Goal: Task Accomplishment & Management: Use online tool/utility

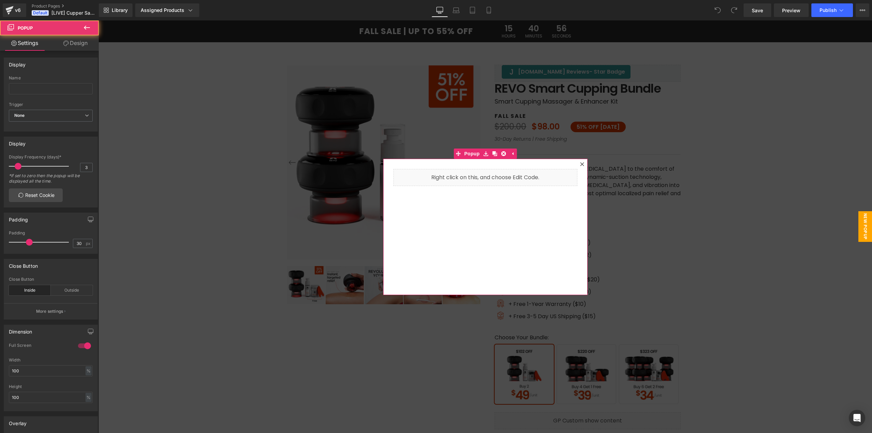
click at [582, 165] on div at bounding box center [582, 164] width 8 height 8
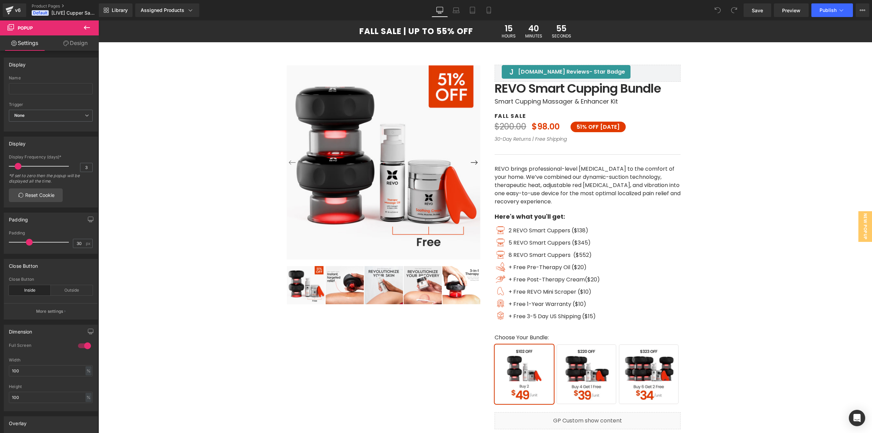
click at [168, 3] on div "Library Assigned Products Preview for Default Template REVO Smart Cupper Saving…" at bounding box center [485, 10] width 773 height 20
click at [166, 9] on div "Assigned Products" at bounding box center [167, 10] width 53 height 7
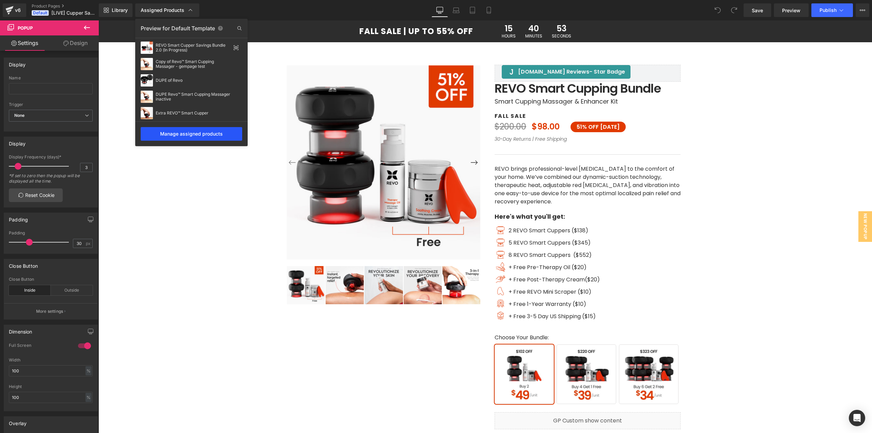
click at [186, 137] on div "Manage assigned products" at bounding box center [191, 134] width 101 height 14
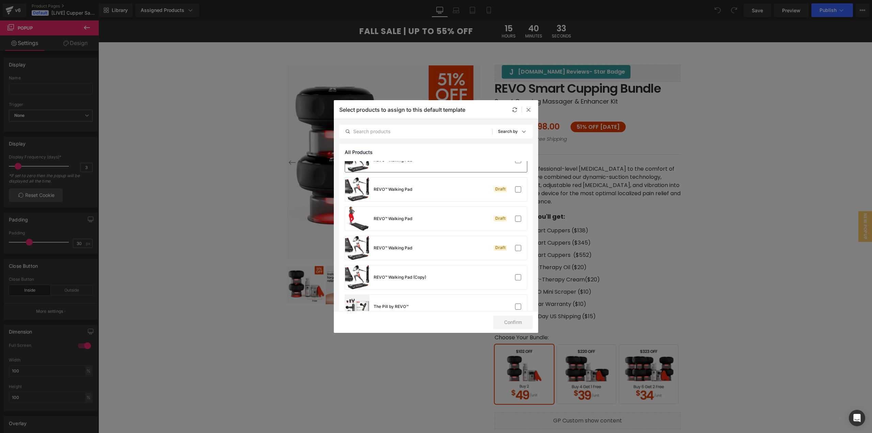
scroll to position [1027, 0]
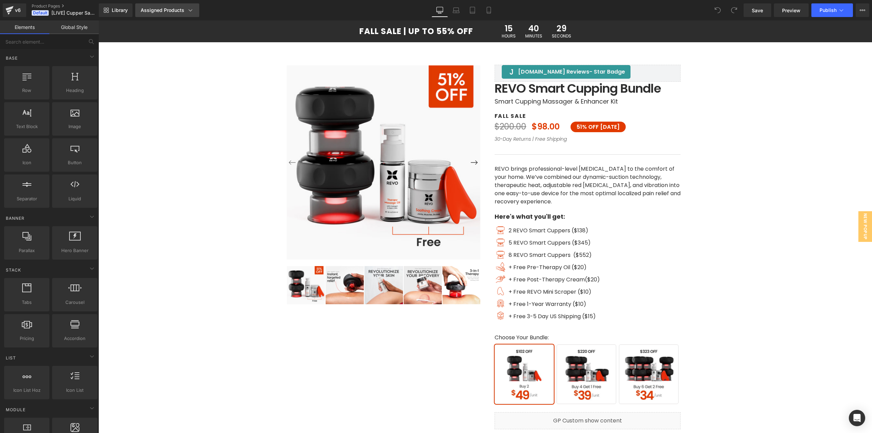
click at [149, 10] on div "Assigned Products" at bounding box center [167, 10] width 53 height 7
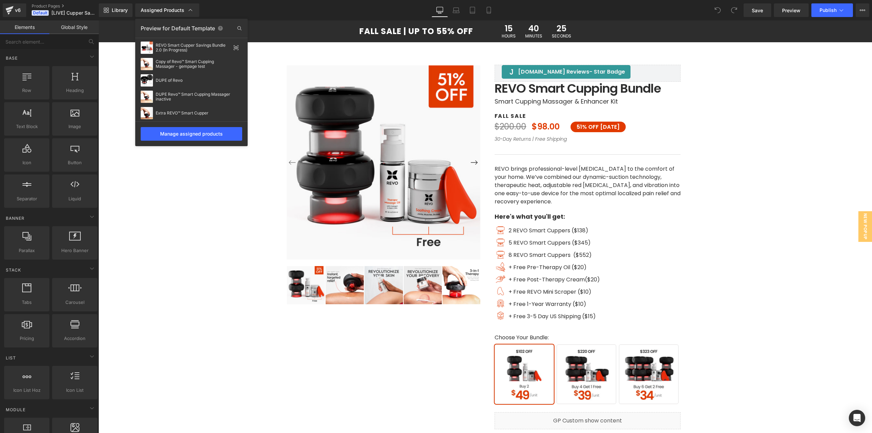
drag, startPoint x: 542, startPoint y: 107, endPoint x: 485, endPoint y: 116, distance: 58.6
click at [485, 116] on div at bounding box center [484, 226] width 773 height 412
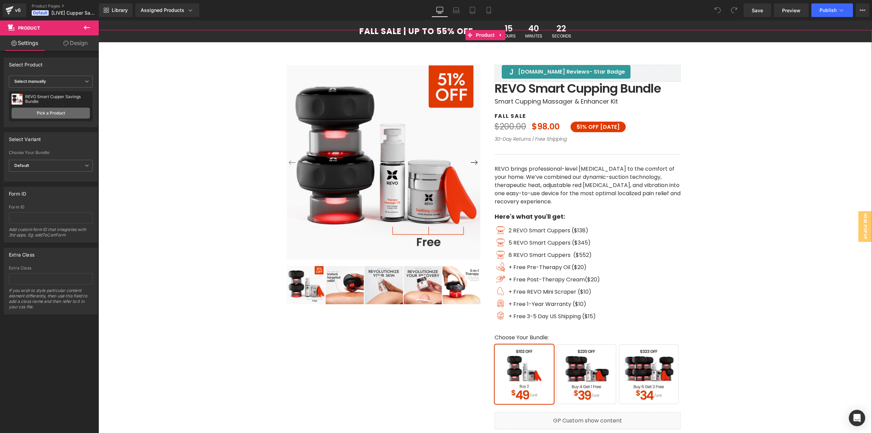
click at [51, 110] on link "Pick a Product" at bounding box center [51, 113] width 78 height 11
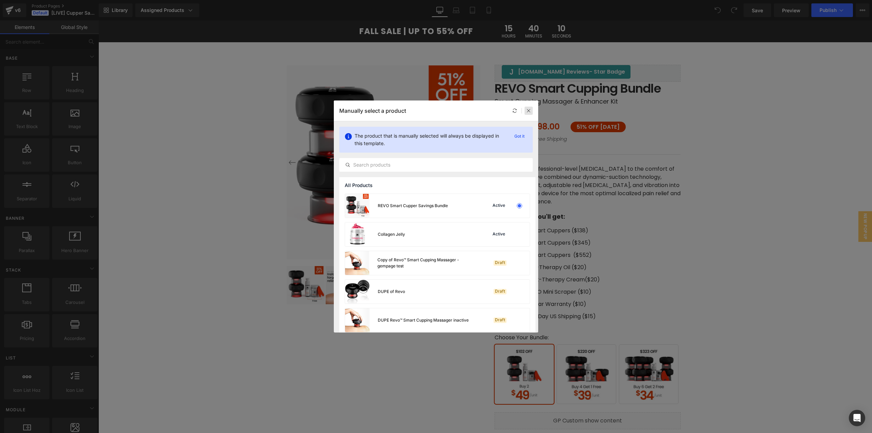
click at [526, 110] on icon at bounding box center [528, 110] width 5 height 5
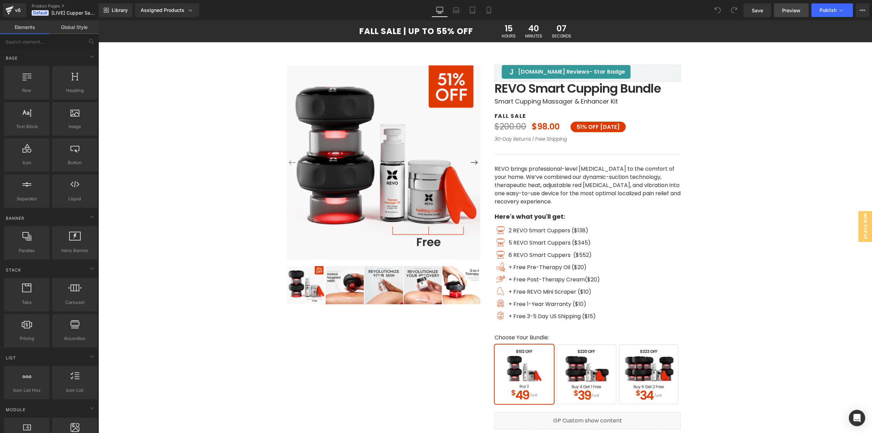
click at [800, 11] on span "Preview" at bounding box center [791, 10] width 18 height 7
click at [820, 10] on span "Publish" at bounding box center [827, 9] width 17 height 5
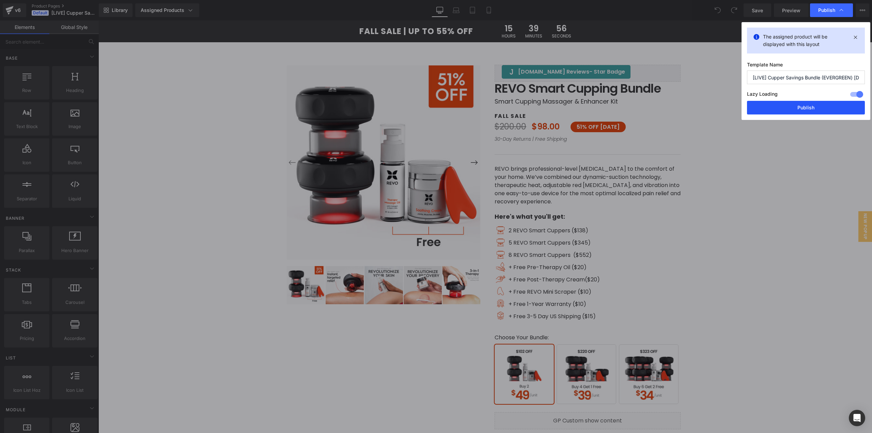
click at [785, 104] on button "Publish" at bounding box center [806, 108] width 118 height 14
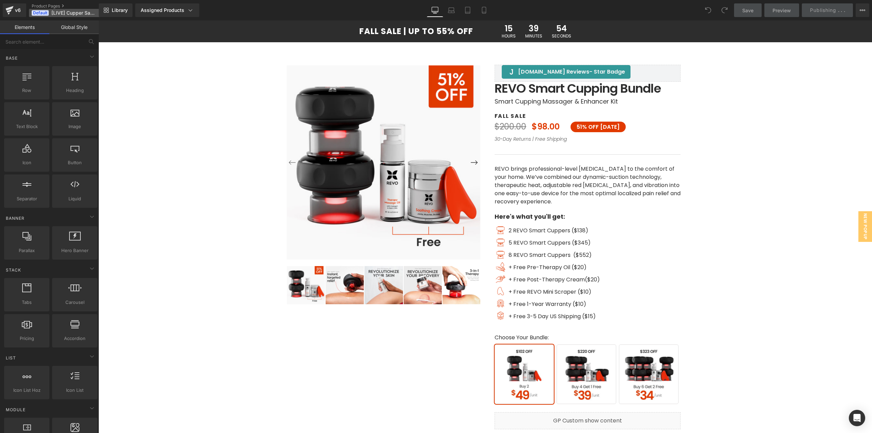
click at [74, 15] on span "[LIVE] Cupper Savings Bundle (EVERGREEN) [DATE]" at bounding box center [74, 12] width 46 height 5
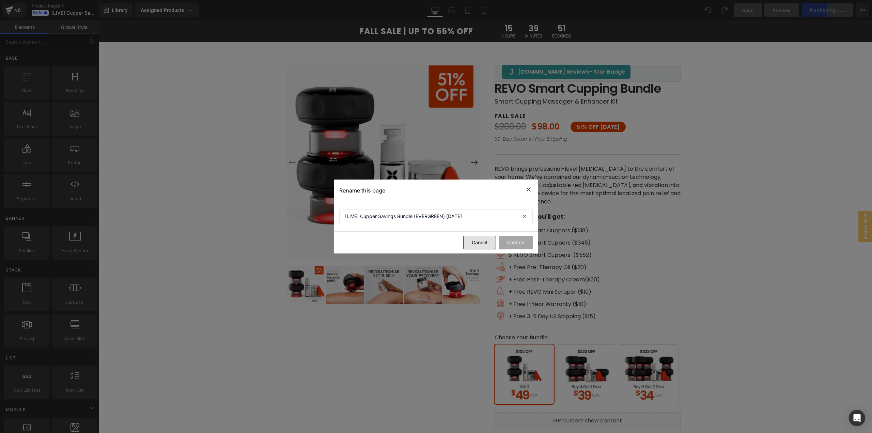
click at [482, 244] on button "Cancel" at bounding box center [479, 243] width 33 height 14
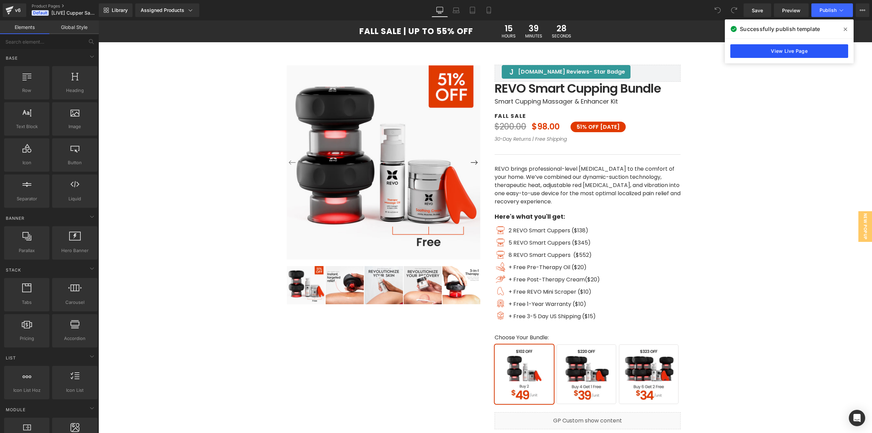
click at [755, 48] on link "View Live Page" at bounding box center [789, 51] width 118 height 14
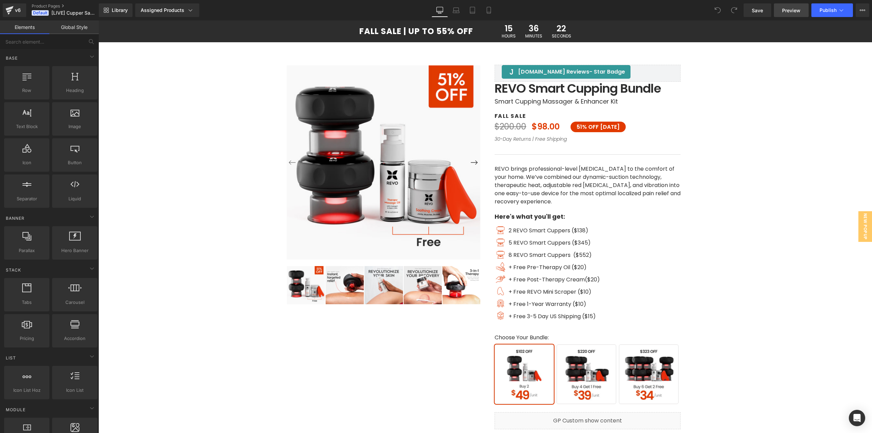
click at [791, 10] on span "Preview" at bounding box center [791, 10] width 18 height 7
click at [11, 14] on icon at bounding box center [9, 10] width 8 height 17
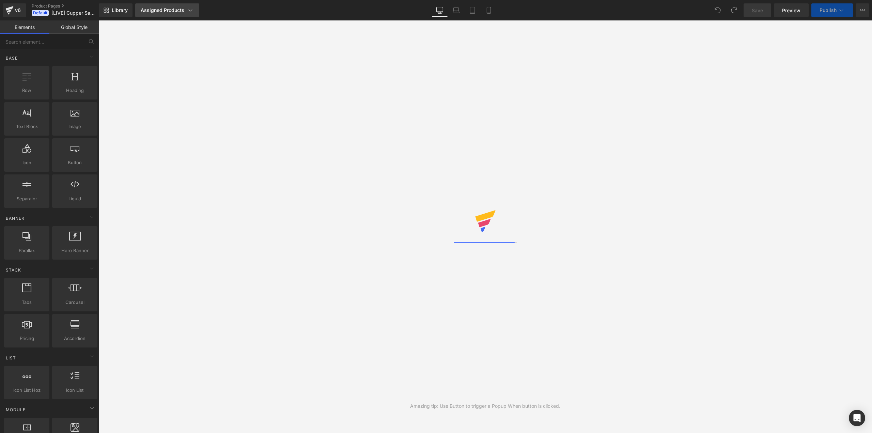
click at [177, 12] on div "Assigned Products" at bounding box center [167, 10] width 53 height 7
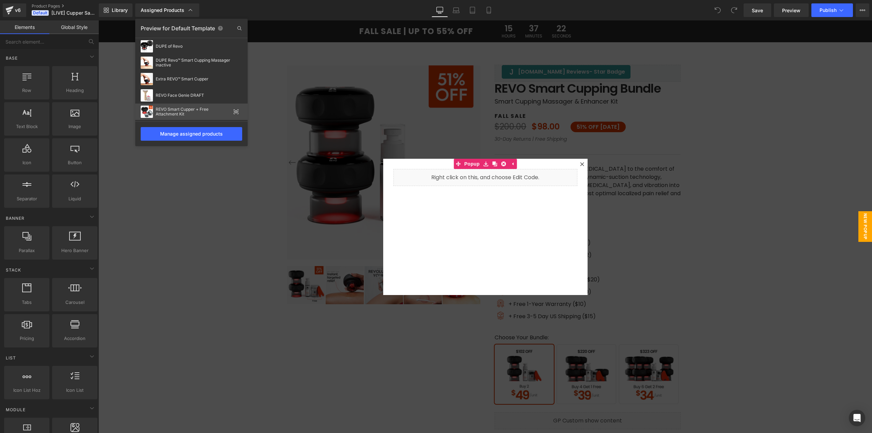
scroll to position [68, 0]
click at [236, 96] on icon at bounding box center [235, 93] width 5 height 5
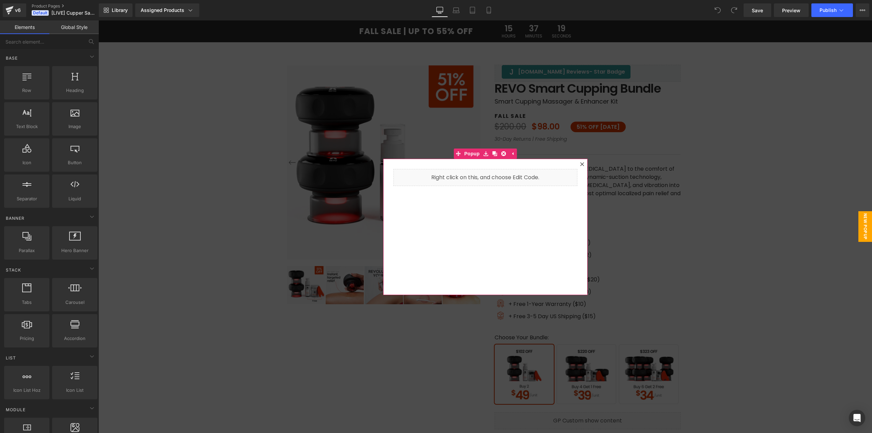
click at [580, 165] on icon at bounding box center [582, 164] width 4 height 4
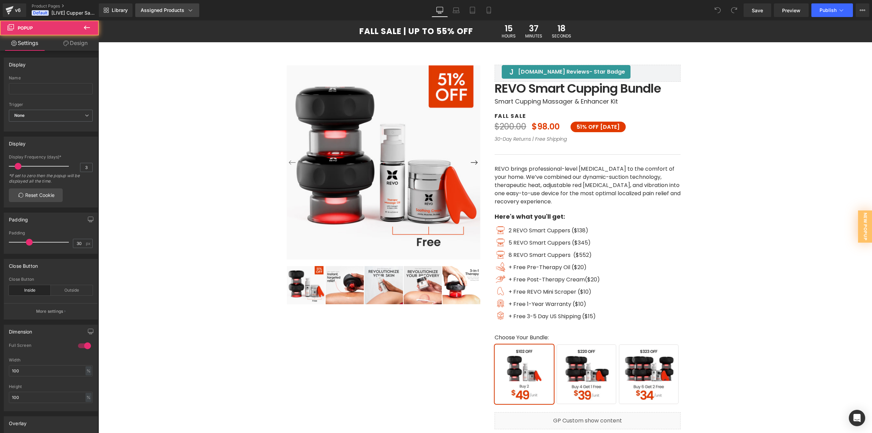
click at [168, 12] on div "Assigned Products" at bounding box center [167, 10] width 53 height 7
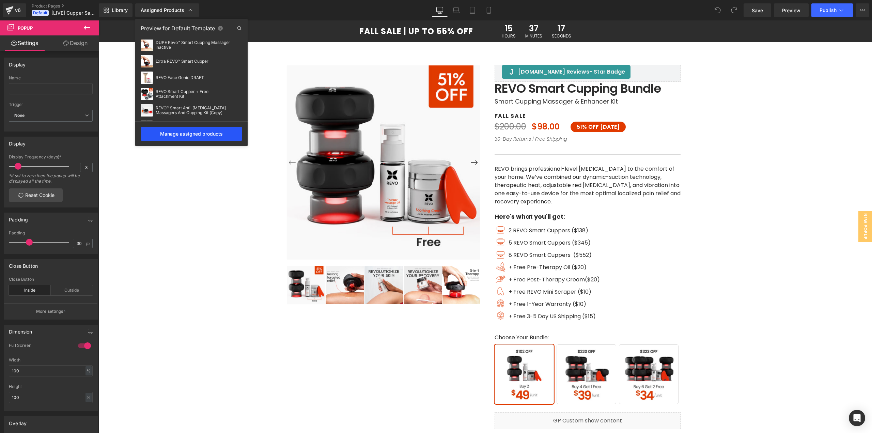
click at [192, 134] on div "Manage assigned products" at bounding box center [191, 134] width 101 height 14
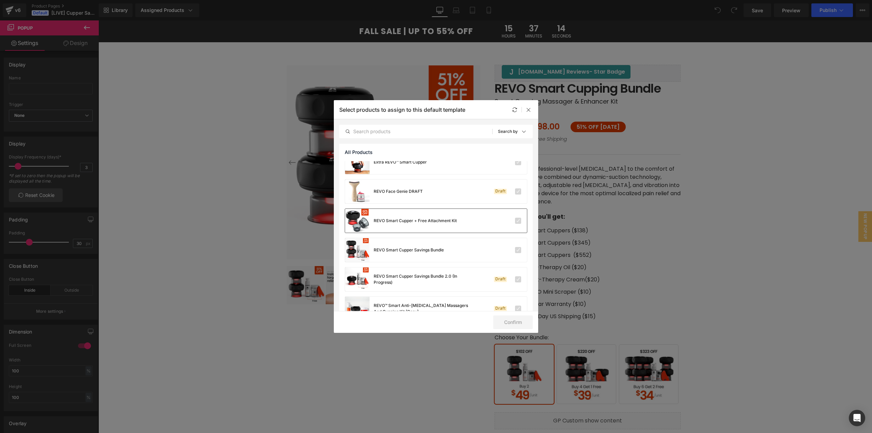
scroll to position [102, 0]
click at [515, 248] on label at bounding box center [518, 247] width 6 height 6
click at [518, 247] on input "checkbox" at bounding box center [518, 247] width 0 height 0
click at [415, 243] on div "REVO Smart Cupper Savings Bundle" at bounding box center [394, 247] width 99 height 24
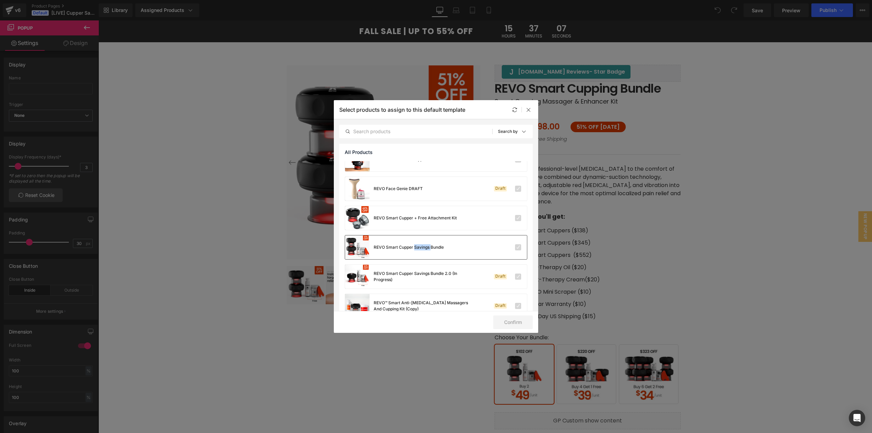
click at [415, 243] on div "REVO Smart Cupper Savings Bundle" at bounding box center [394, 247] width 99 height 24
click at [415, 244] on div "REVO Smart Cupper Savings Bundle" at bounding box center [394, 247] width 99 height 24
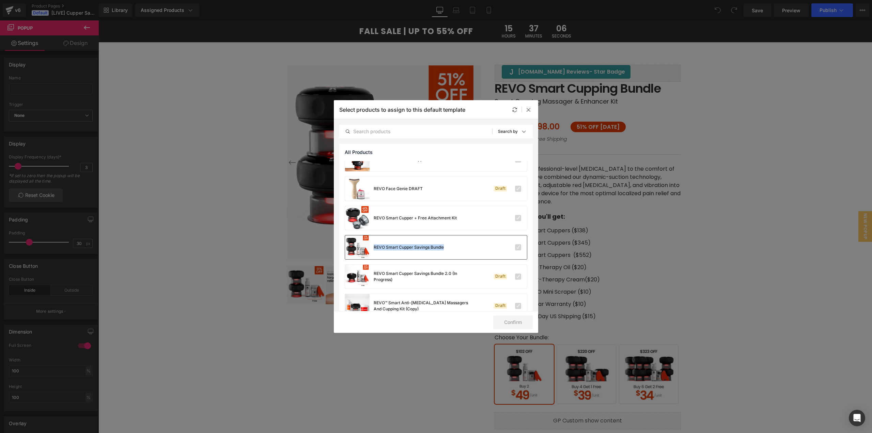
click at [462, 246] on div "REVO Smart Cupper Savings Bundle" at bounding box center [436, 247] width 182 height 24
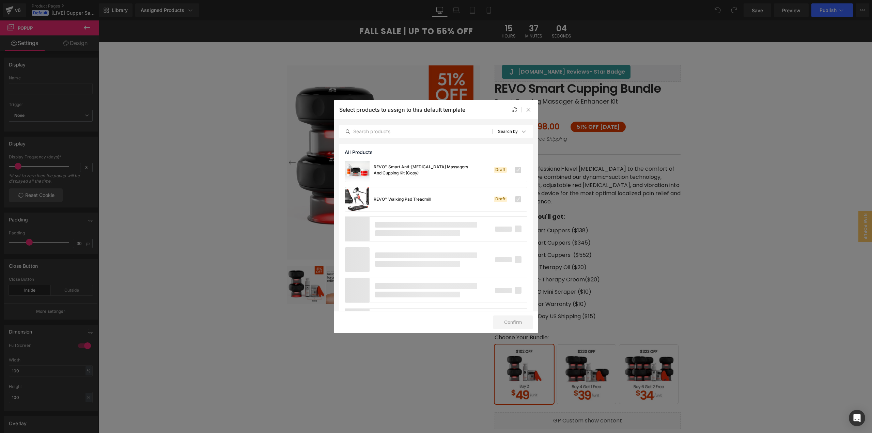
scroll to position [238, 0]
click at [526, 109] on icon at bounding box center [528, 109] width 5 height 5
click at [526, 109] on div "Judge.me Reviews - Star Badge Judge.me Reviews Judge.me Reviews - Star Badge Ju…" at bounding box center [587, 294] width 194 height 458
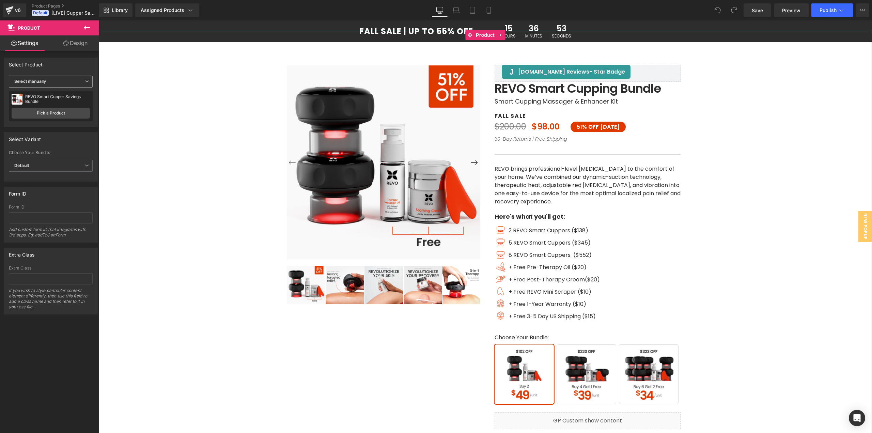
click at [48, 81] on span "Select manually" at bounding box center [51, 82] width 84 height 12
click at [53, 92] on div "Display by assigned product" at bounding box center [47, 92] width 56 height 5
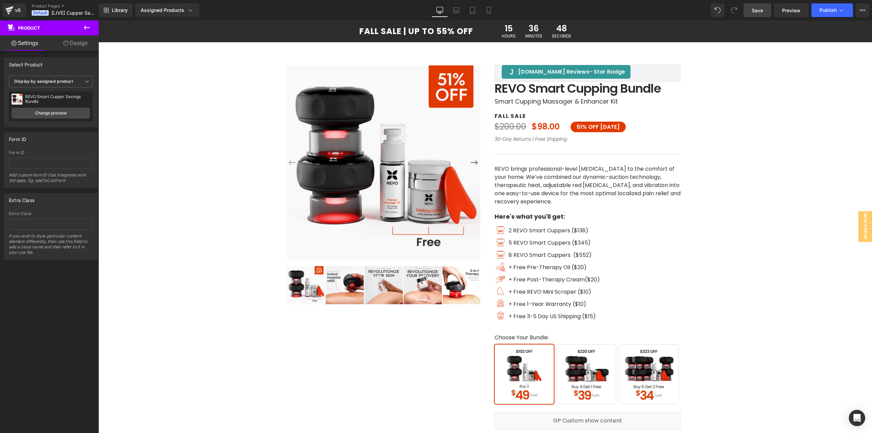
click at [756, 9] on span "Save" at bounding box center [756, 10] width 11 height 7
click at [173, 8] on div "Assigned Products" at bounding box center [167, 10] width 53 height 7
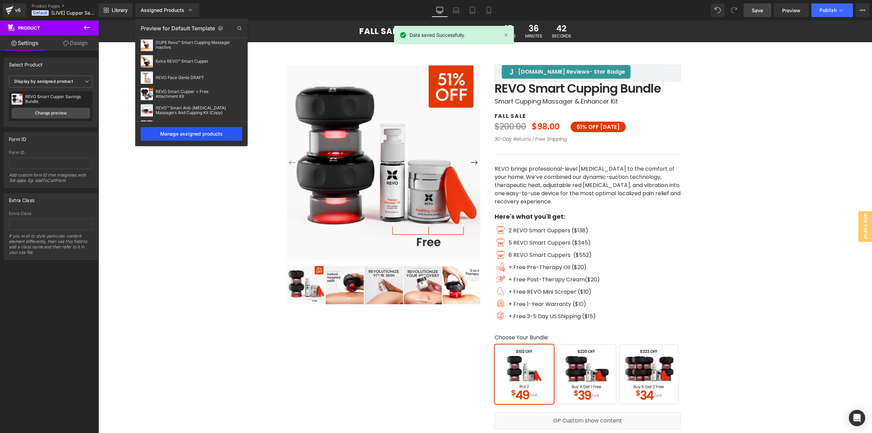
click at [184, 133] on div "Manage assigned products" at bounding box center [191, 134] width 101 height 14
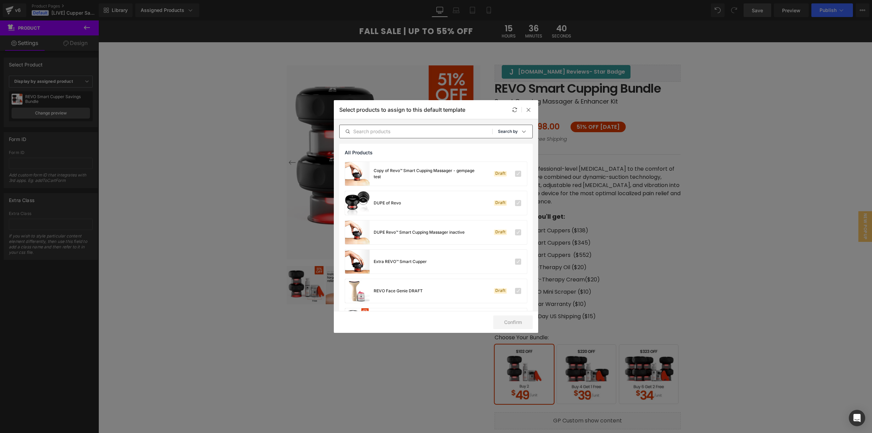
click at [512, 134] on div "Sort: Search by" at bounding box center [515, 132] width 34 height 14
click at [500, 167] on div "Shopify Collections" at bounding box center [498, 164] width 63 height 14
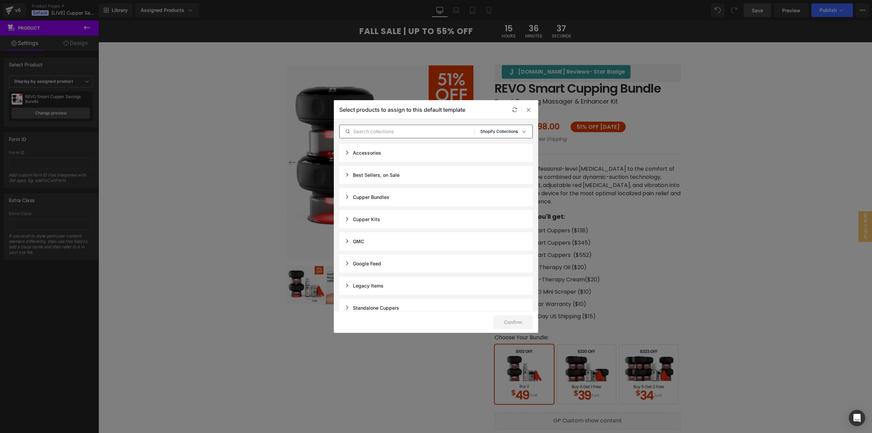
click at [510, 133] on p "Shopify Collections" at bounding box center [498, 131] width 37 height 5
click at [500, 177] on p "Product Templates" at bounding box center [499, 177] width 43 height 5
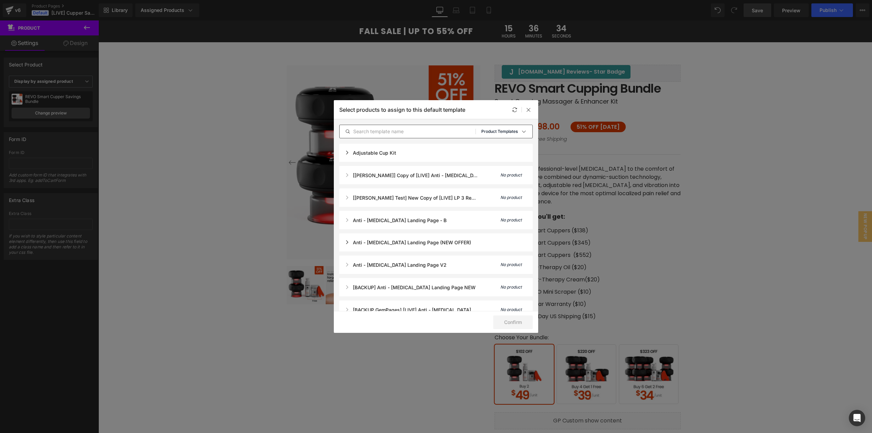
click at [507, 130] on p "Product Templates" at bounding box center [499, 131] width 36 height 5
click at [496, 146] on div "All Products" at bounding box center [498, 151] width 63 height 14
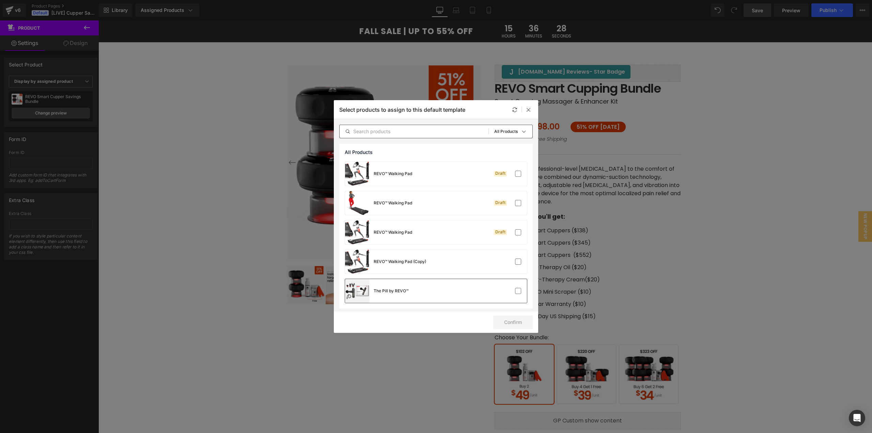
scroll to position [1027, 0]
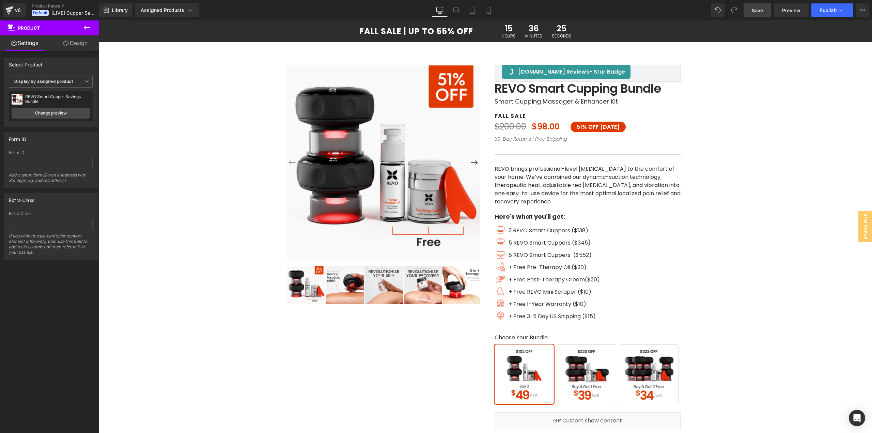
drag, startPoint x: 759, startPoint y: 11, endPoint x: 730, endPoint y: 1, distance: 30.2
click at [758, 11] on span "Save" at bounding box center [756, 10] width 11 height 7
click at [781, 9] on link "Preview" at bounding box center [791, 10] width 35 height 14
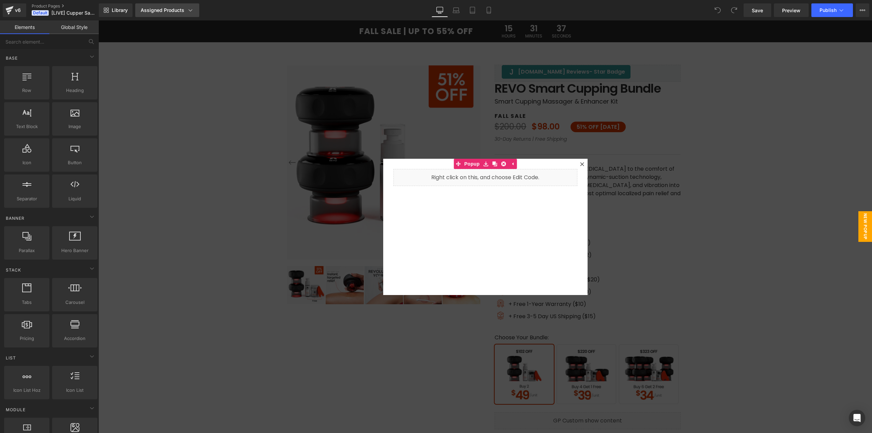
click at [185, 10] on div "Assigned Products" at bounding box center [167, 10] width 53 height 7
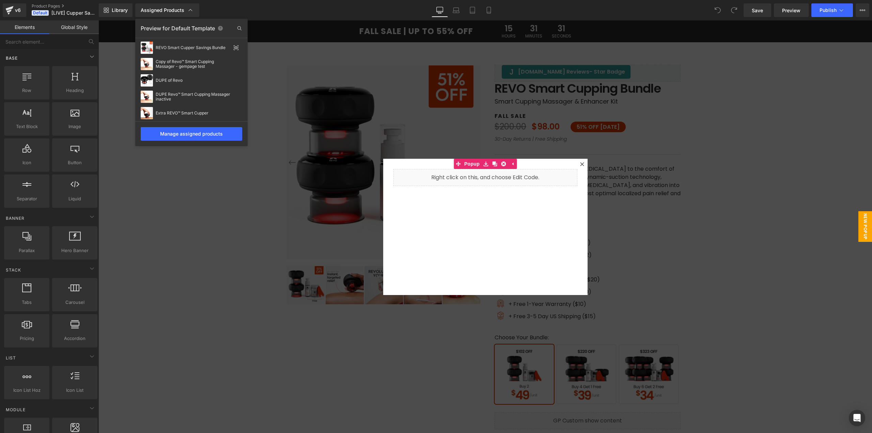
click at [54, 59] on div "Base" at bounding box center [51, 58] width 96 height 14
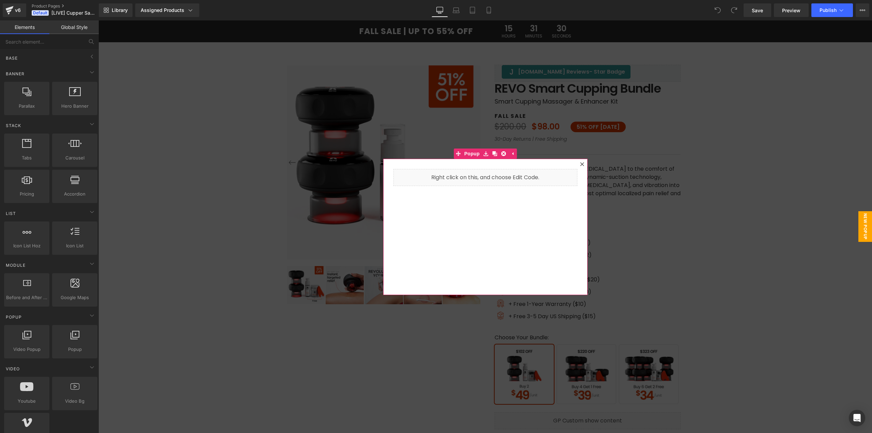
click at [581, 161] on div at bounding box center [582, 164] width 8 height 8
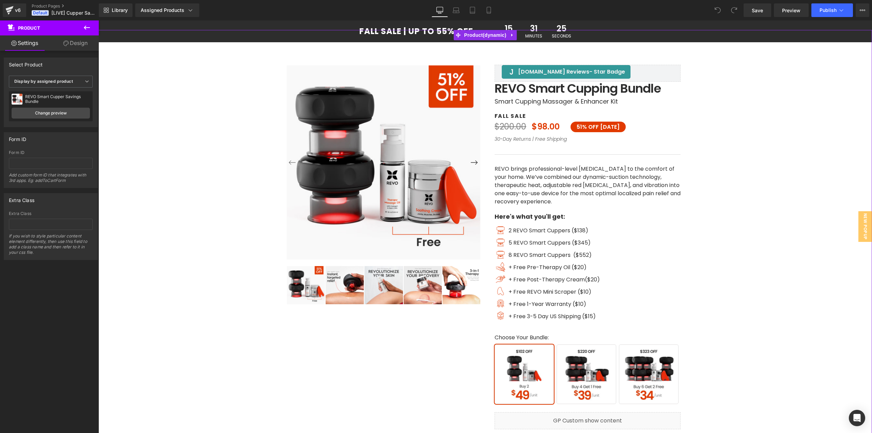
drag, startPoint x: 47, startPoint y: 100, endPoint x: 60, endPoint y: 81, distance: 22.7
click at [48, 100] on div "REVO Smart Cupper Savings Bundle" at bounding box center [57, 99] width 65 height 10
click at [60, 81] on b "Display by assigned product" at bounding box center [43, 81] width 59 height 5
click at [54, 100] on li "Select manually" at bounding box center [49, 102] width 81 height 10
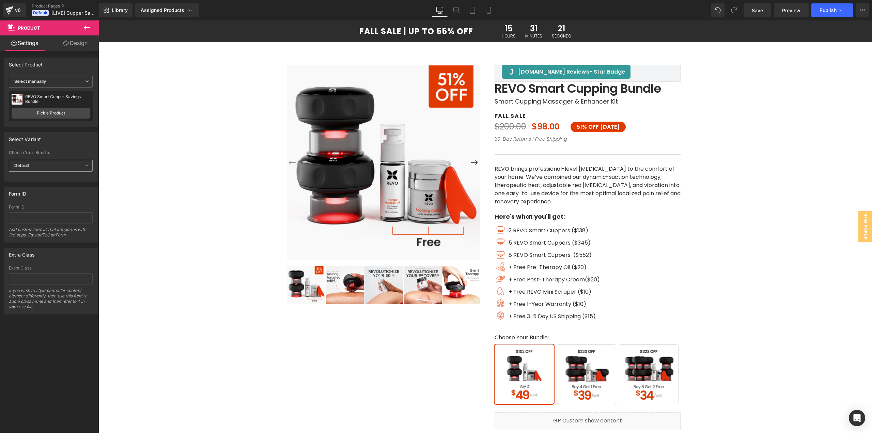
click at [38, 170] on span "Default" at bounding box center [51, 166] width 84 height 12
click at [37, 187] on li "Buy 2" at bounding box center [49, 188] width 81 height 10
drag, startPoint x: 33, startPoint y: 166, endPoint x: 31, endPoint y: 171, distance: 5.2
click at [33, 166] on span "Buy 2" at bounding box center [51, 166] width 84 height 12
drag, startPoint x: 28, startPoint y: 179, endPoint x: 49, endPoint y: 118, distance: 64.2
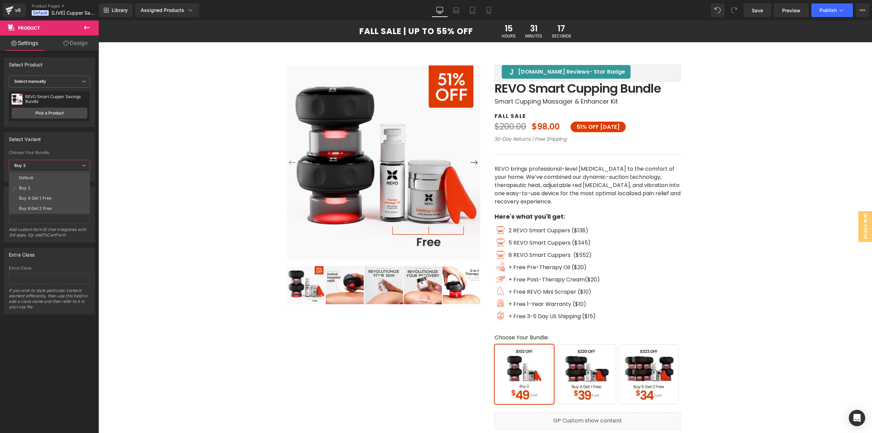
click at [28, 179] on div "Default" at bounding box center [26, 177] width 14 height 5
click at [52, 115] on link "Pick a Product" at bounding box center [51, 113] width 78 height 11
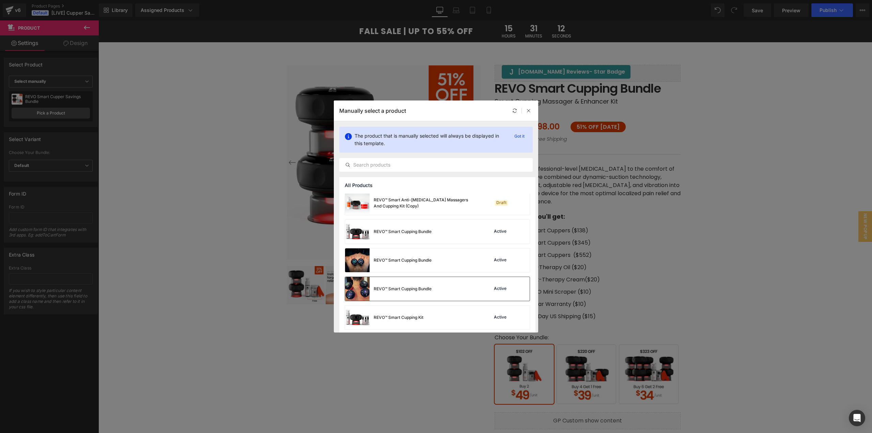
scroll to position [464, 0]
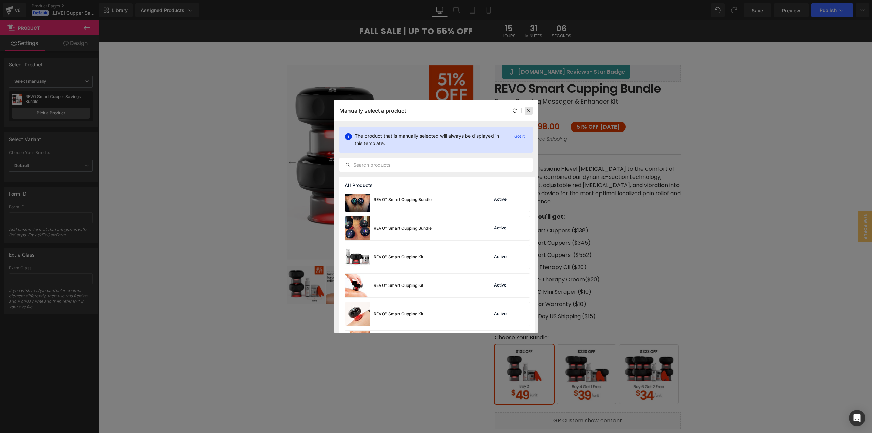
click at [529, 110] on icon at bounding box center [528, 110] width 5 height 5
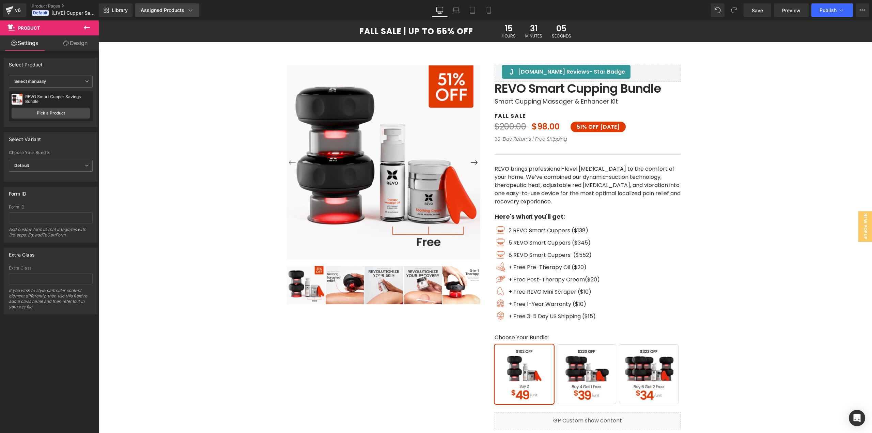
click at [183, 10] on div "Assigned Products" at bounding box center [167, 10] width 53 height 7
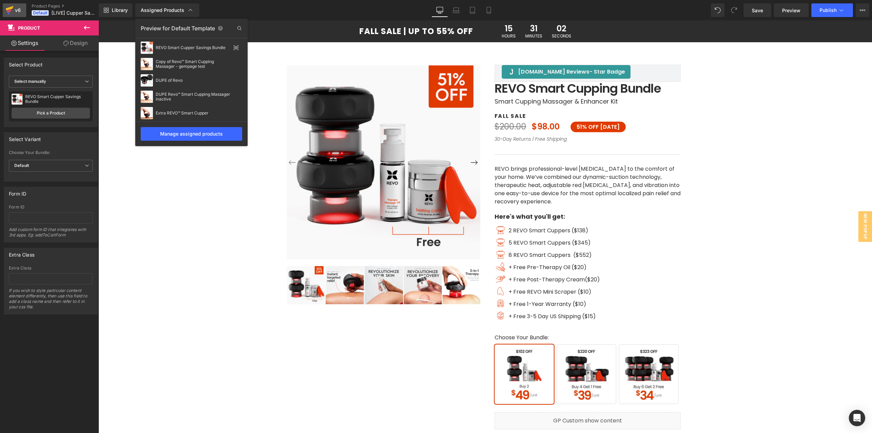
click at [9, 10] on icon at bounding box center [9, 10] width 8 height 17
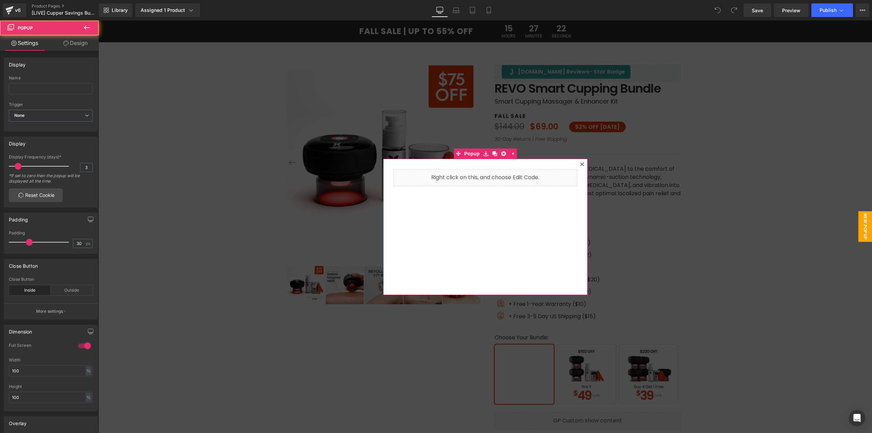
click at [581, 163] on icon at bounding box center [582, 164] width 4 height 4
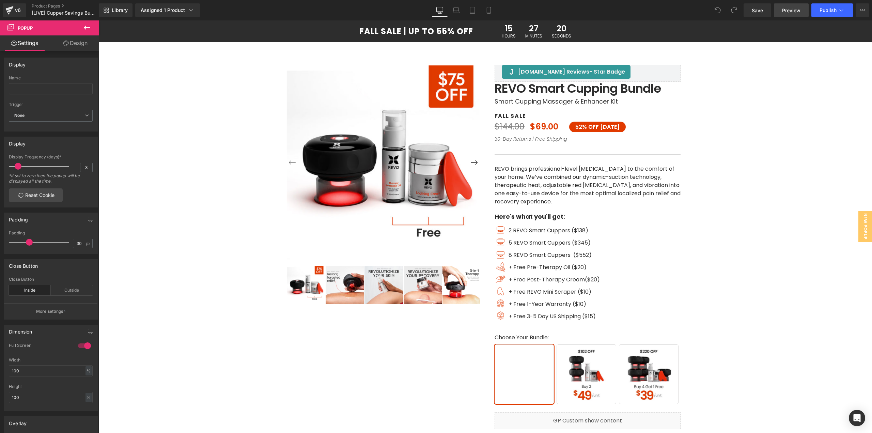
click at [790, 15] on link "Preview" at bounding box center [791, 10] width 35 height 14
click at [13, 10] on icon at bounding box center [9, 10] width 8 height 17
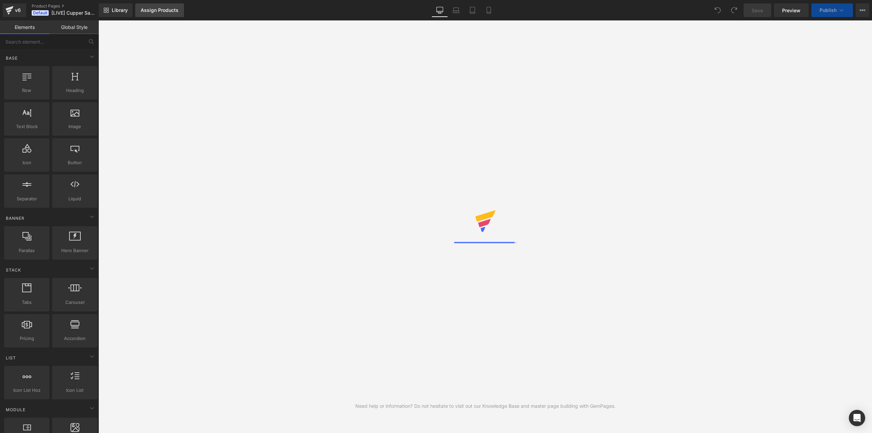
click at [149, 12] on div "Assign Products" at bounding box center [160, 9] width 38 height 5
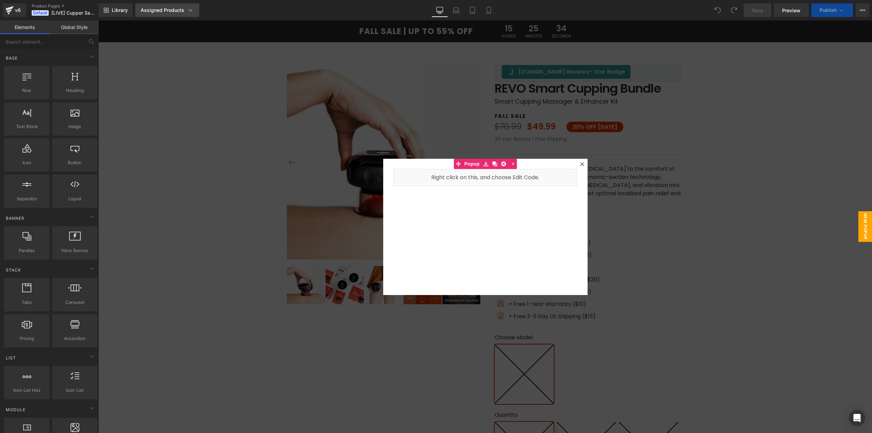
click at [152, 13] on div "Assigned Products" at bounding box center [167, 10] width 53 height 7
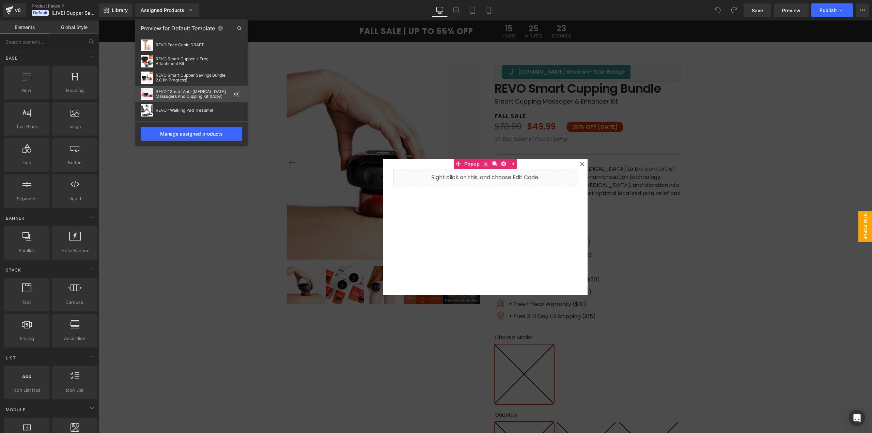
scroll to position [71, 0]
click at [489, 110] on div at bounding box center [484, 226] width 773 height 412
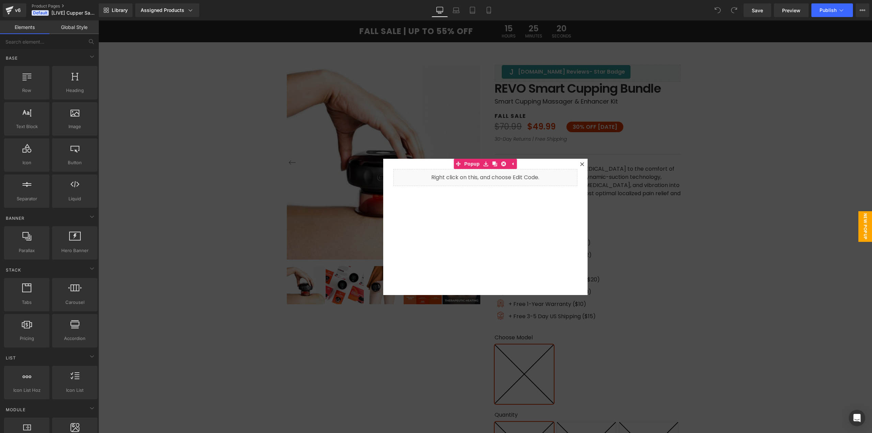
drag, startPoint x: 553, startPoint y: 88, endPoint x: 595, endPoint y: 65, distance: 47.4
click at [595, 65] on div at bounding box center [484, 226] width 773 height 412
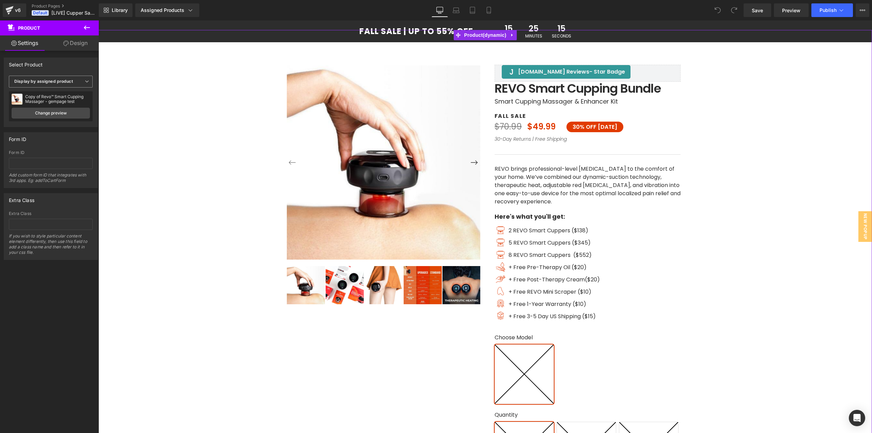
click at [67, 77] on span "Display by assigned product" at bounding box center [51, 82] width 84 height 12
click at [57, 101] on li "Select manually" at bounding box center [49, 102] width 81 height 10
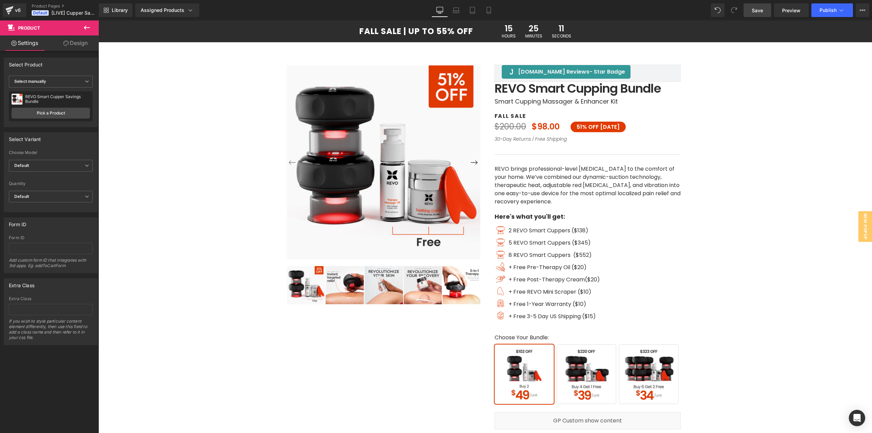
drag, startPoint x: 751, startPoint y: 13, endPoint x: 587, endPoint y: 34, distance: 165.6
click at [751, 13] on link "Save" at bounding box center [757, 10] width 28 height 14
click at [822, 13] on span "Publish" at bounding box center [827, 9] width 17 height 5
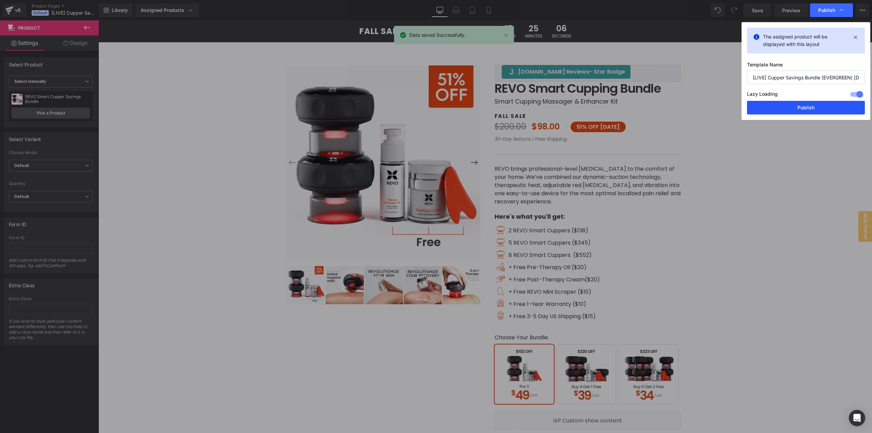
click at [823, 106] on button "Publish" at bounding box center [806, 108] width 118 height 14
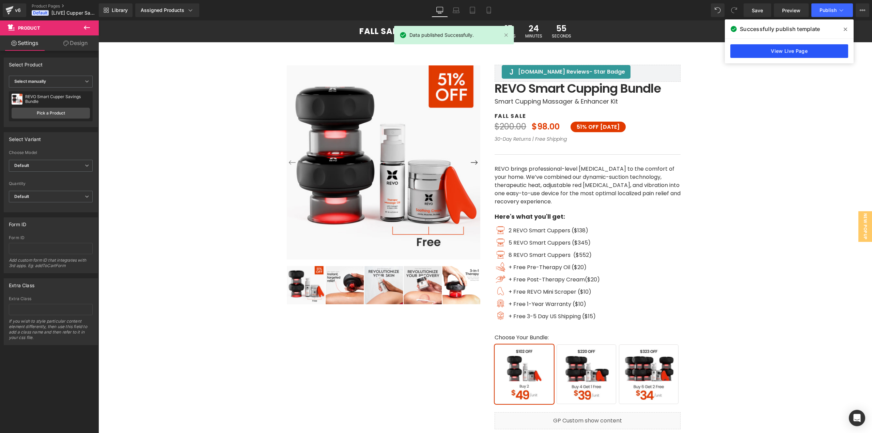
click at [796, 50] on link "View Live Page" at bounding box center [789, 51] width 118 height 14
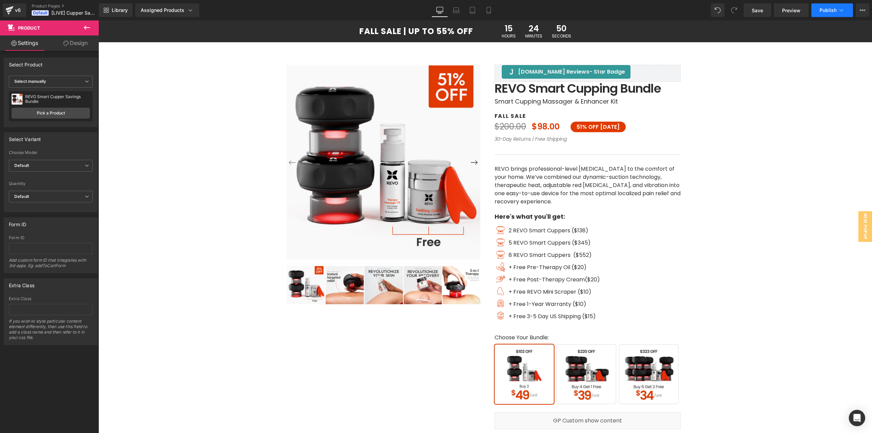
click at [823, 9] on span "Publish" at bounding box center [827, 9] width 17 height 5
click at [845, 8] on button "Publish" at bounding box center [832, 10] width 42 height 14
click at [12, 13] on icon at bounding box center [9, 10] width 8 height 17
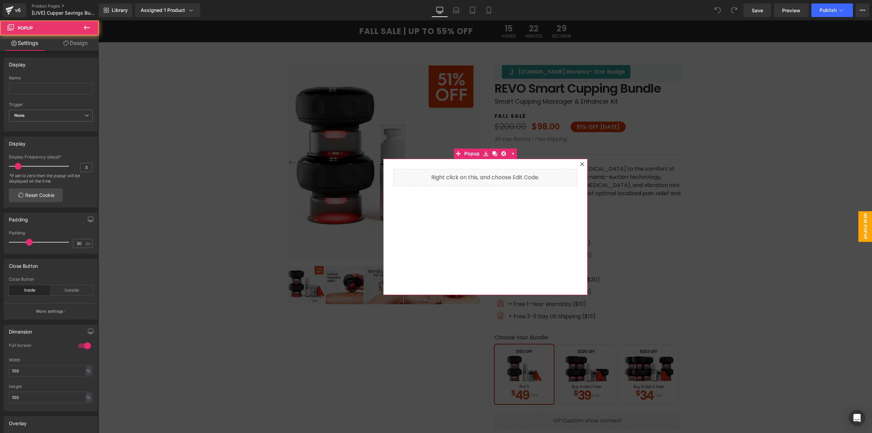
click at [580, 164] on icon at bounding box center [582, 164] width 4 height 4
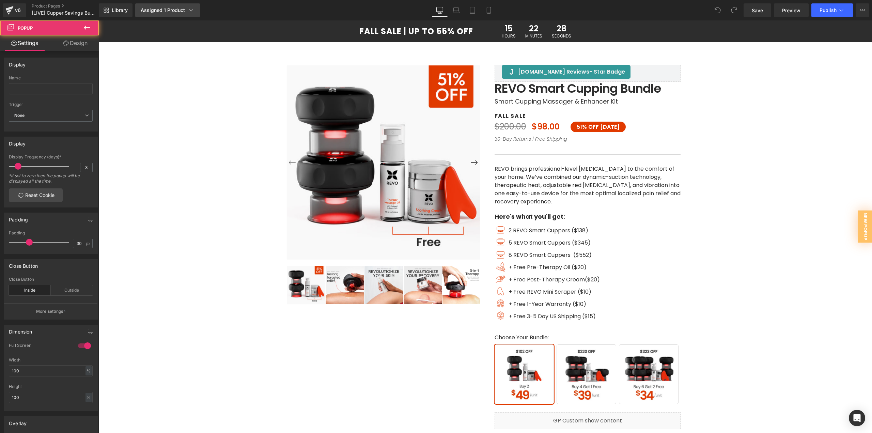
click at [179, 11] on div "Assigned 1 Product" at bounding box center [168, 10] width 54 height 7
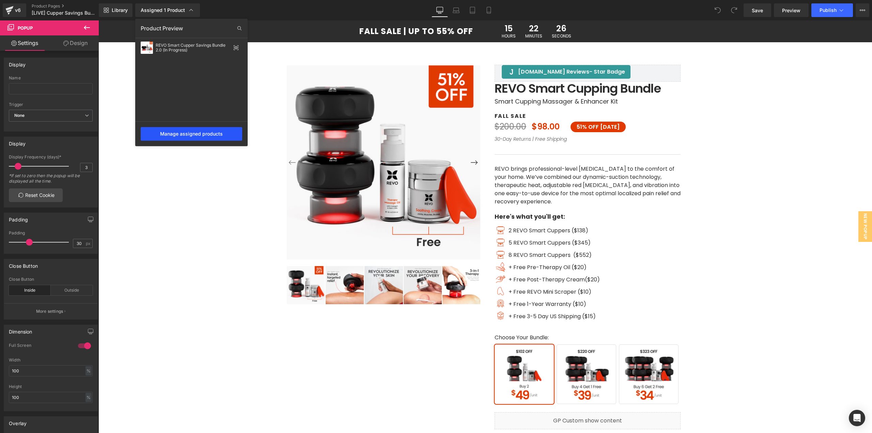
click at [195, 138] on div "Manage assigned products" at bounding box center [191, 134] width 101 height 14
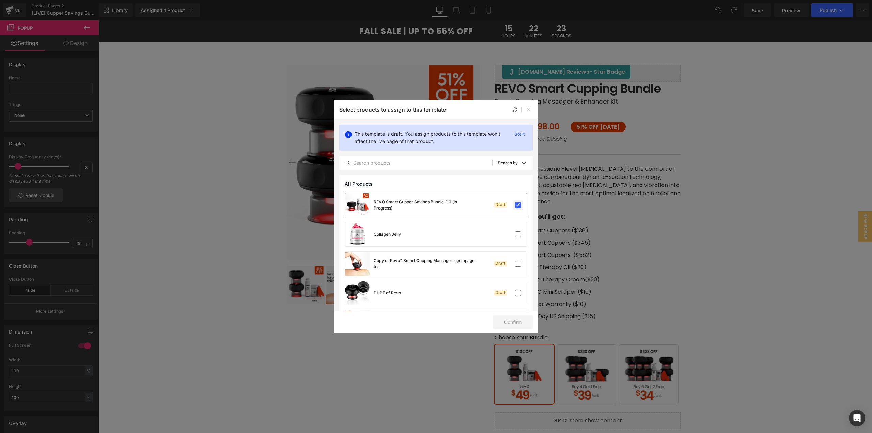
click at [515, 205] on label at bounding box center [518, 205] width 6 height 6
click at [518, 205] on input "checkbox" at bounding box center [518, 205] width 0 height 0
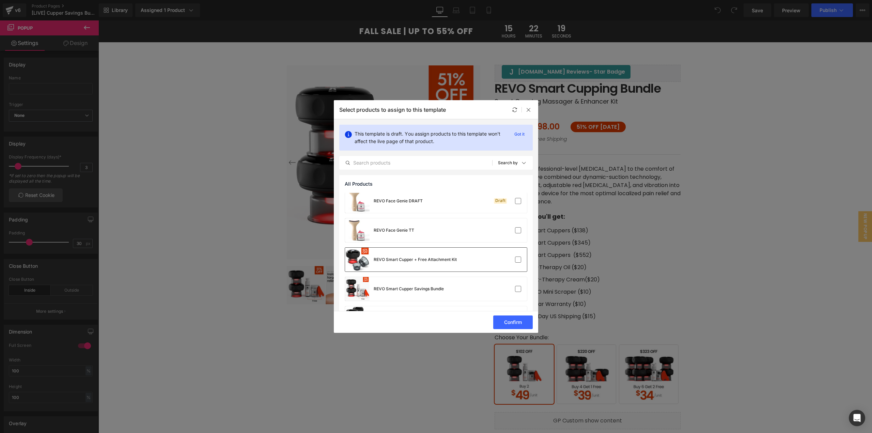
scroll to position [272, 0]
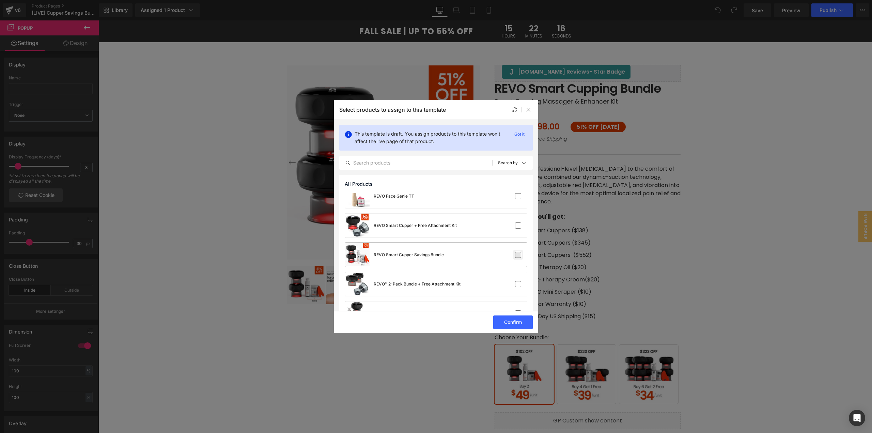
click at [515, 257] on label at bounding box center [518, 255] width 6 height 6
click at [518, 255] on input "checkbox" at bounding box center [518, 255] width 0 height 0
click at [508, 325] on button "Confirm" at bounding box center [512, 322] width 39 height 14
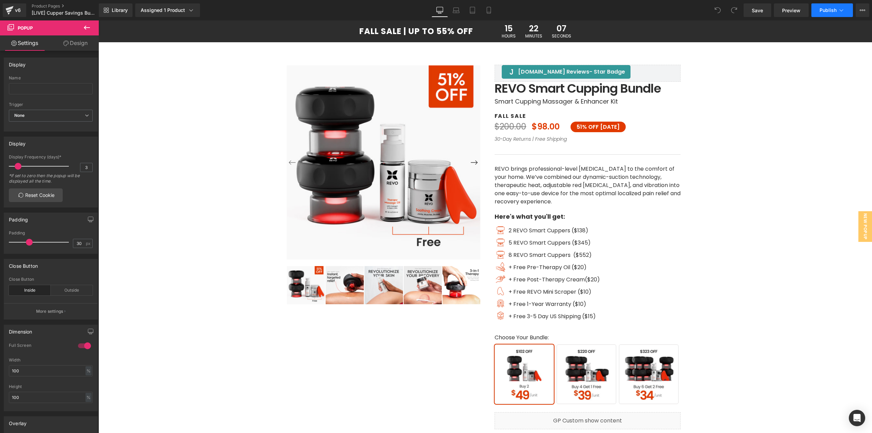
click at [833, 9] on span "Publish" at bounding box center [827, 9] width 17 height 5
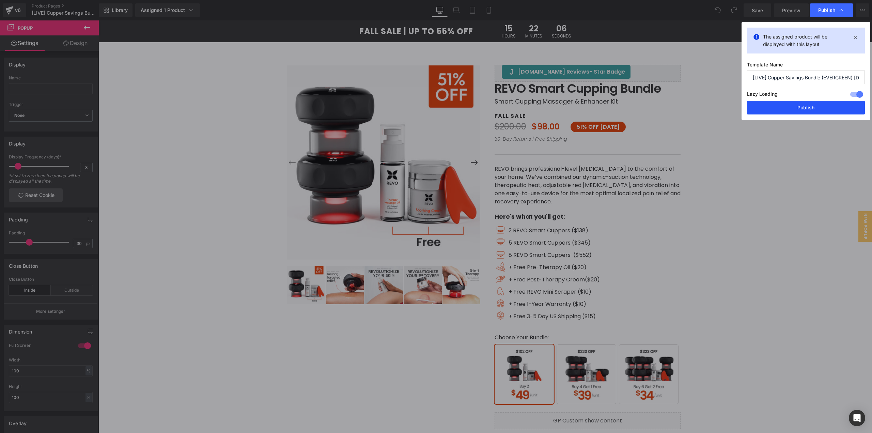
click at [785, 108] on button "Publish" at bounding box center [806, 108] width 118 height 14
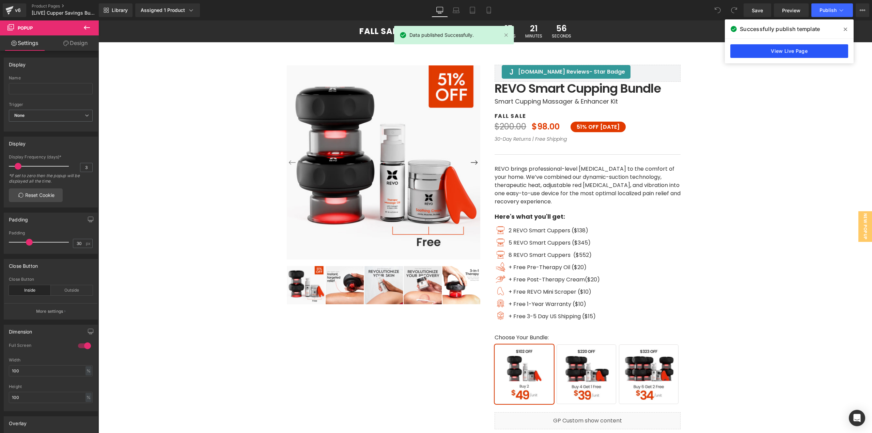
click at [774, 51] on link "View Live Page" at bounding box center [789, 51] width 118 height 14
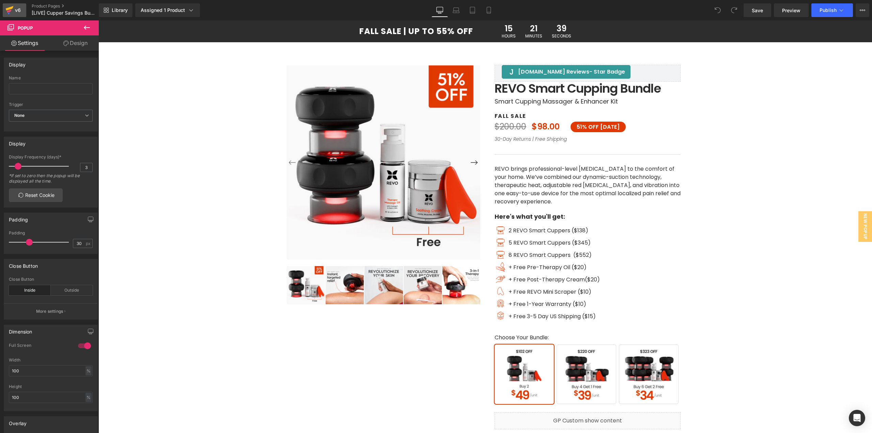
click at [18, 12] on div "v6" at bounding box center [18, 10] width 9 height 9
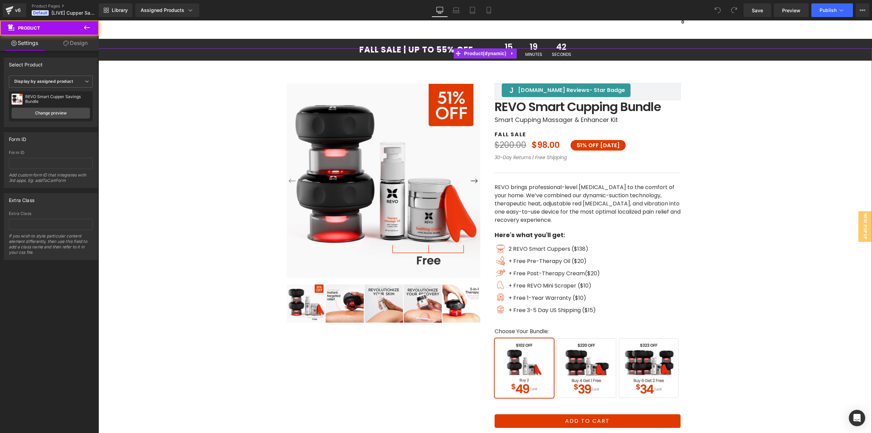
scroll to position [6, 0]
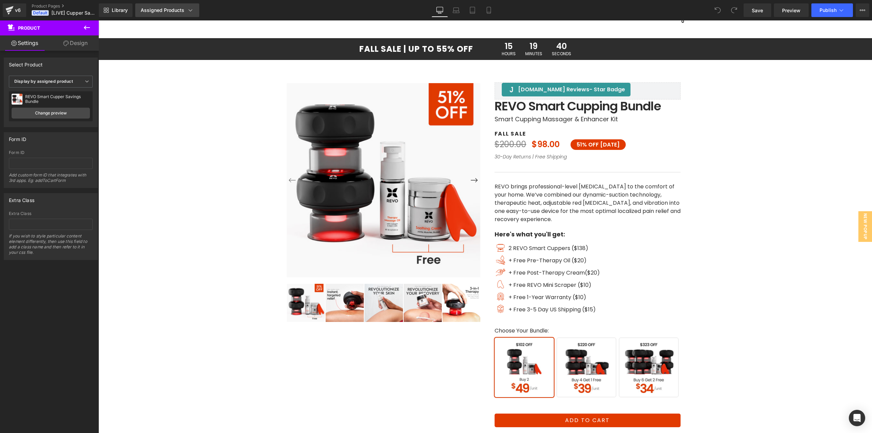
click at [177, 16] on link "Assigned Products" at bounding box center [167, 10] width 64 height 14
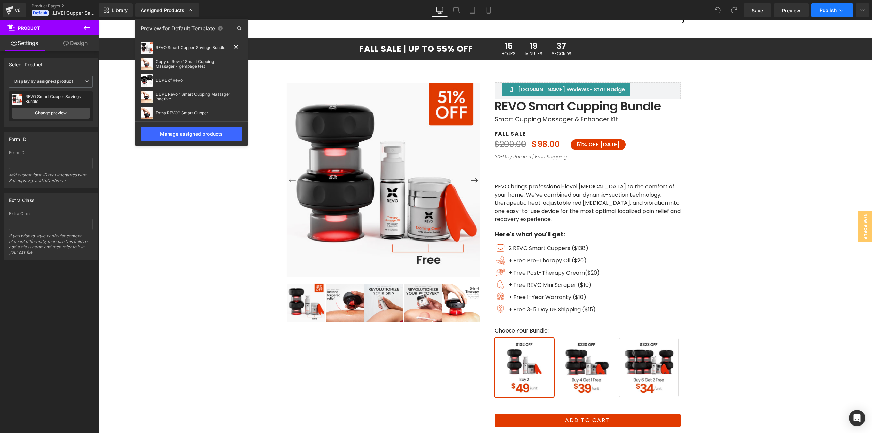
click at [828, 10] on span "Publish" at bounding box center [827, 9] width 17 height 5
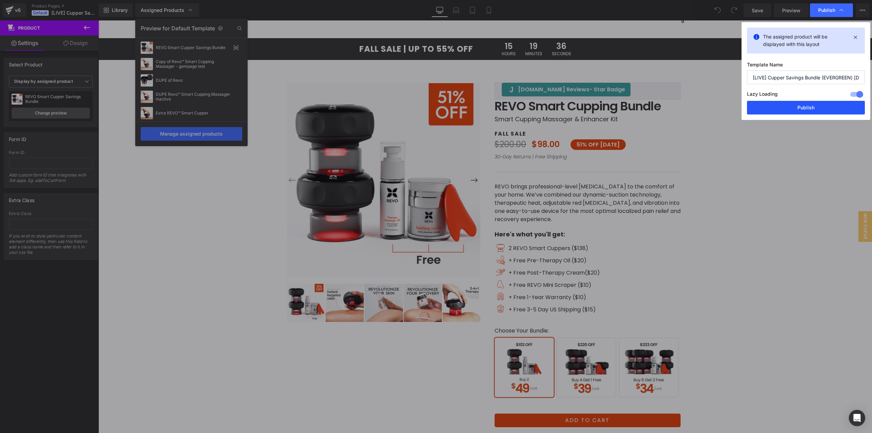
click at [801, 110] on button "Publish" at bounding box center [806, 108] width 118 height 14
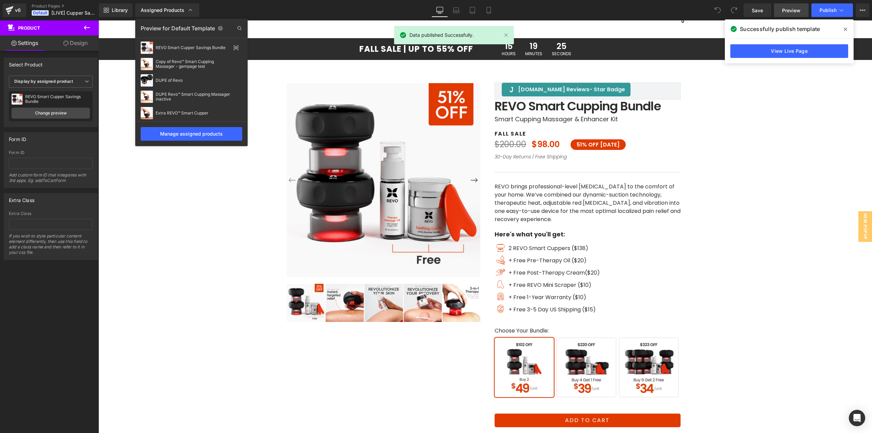
click at [781, 11] on link "Preview" at bounding box center [791, 10] width 35 height 14
